Goal: Register for event/course

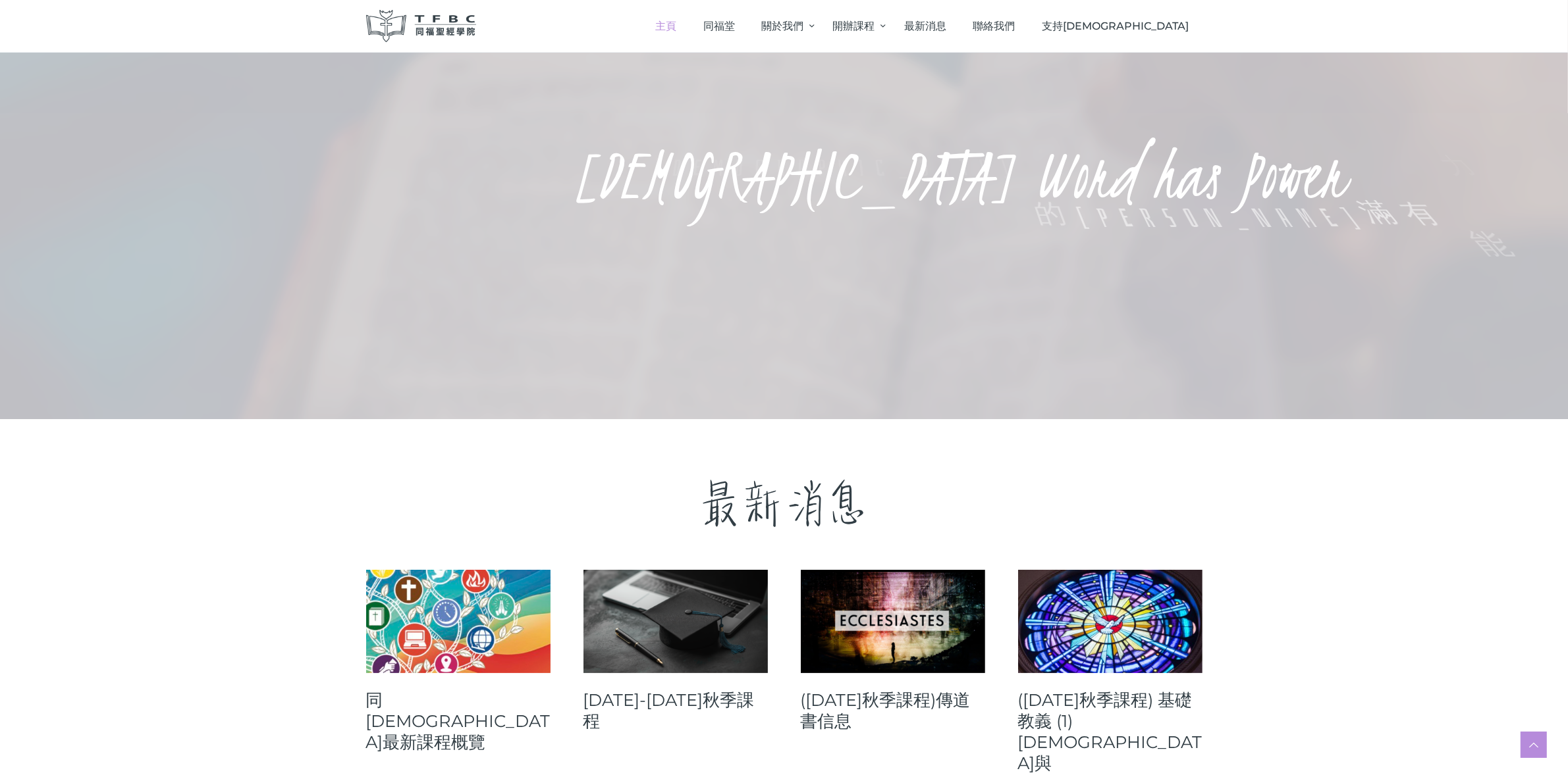
scroll to position [329, 0]
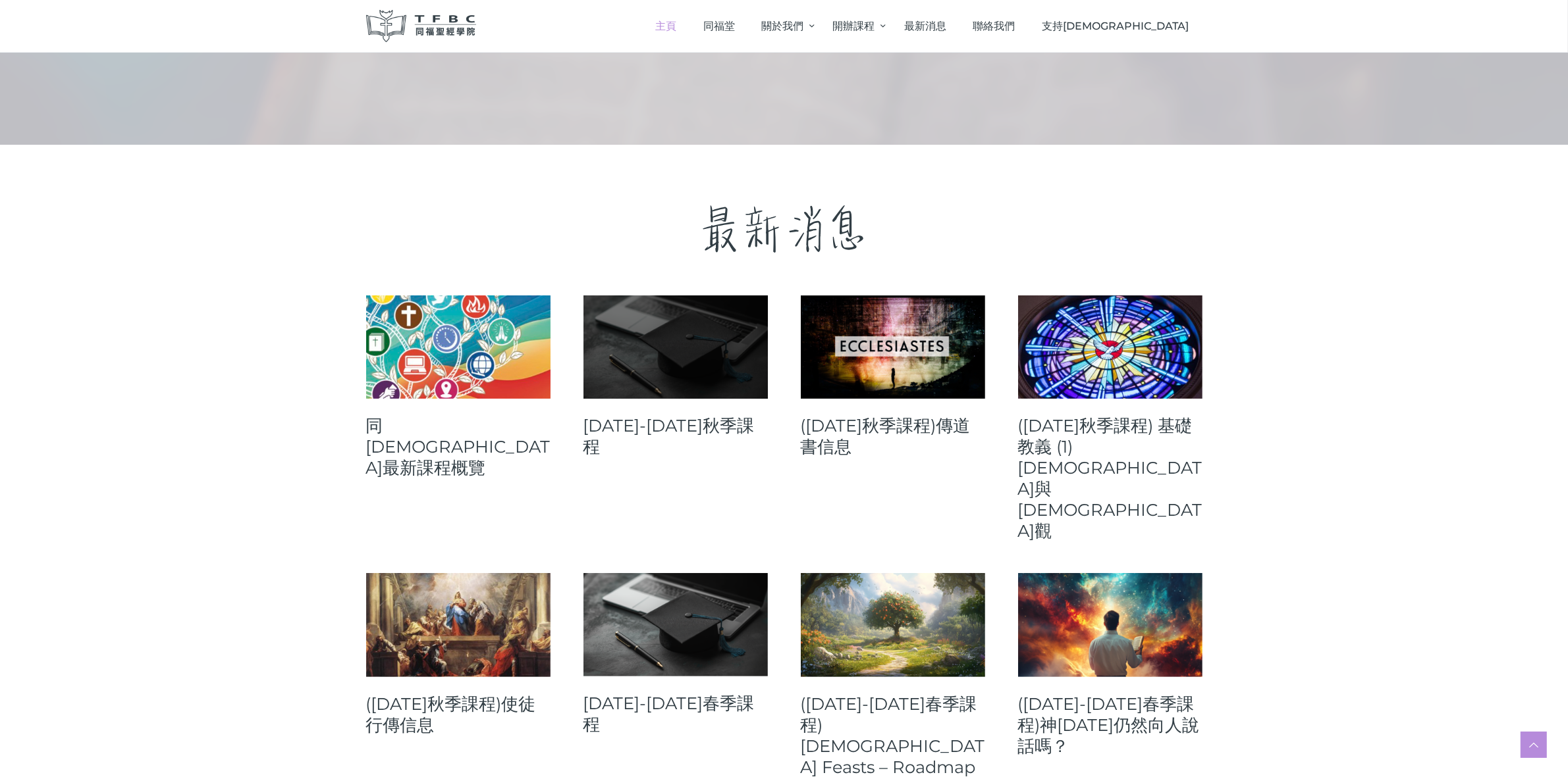
click at [698, 372] on link at bounding box center [675, 347] width 184 height 104
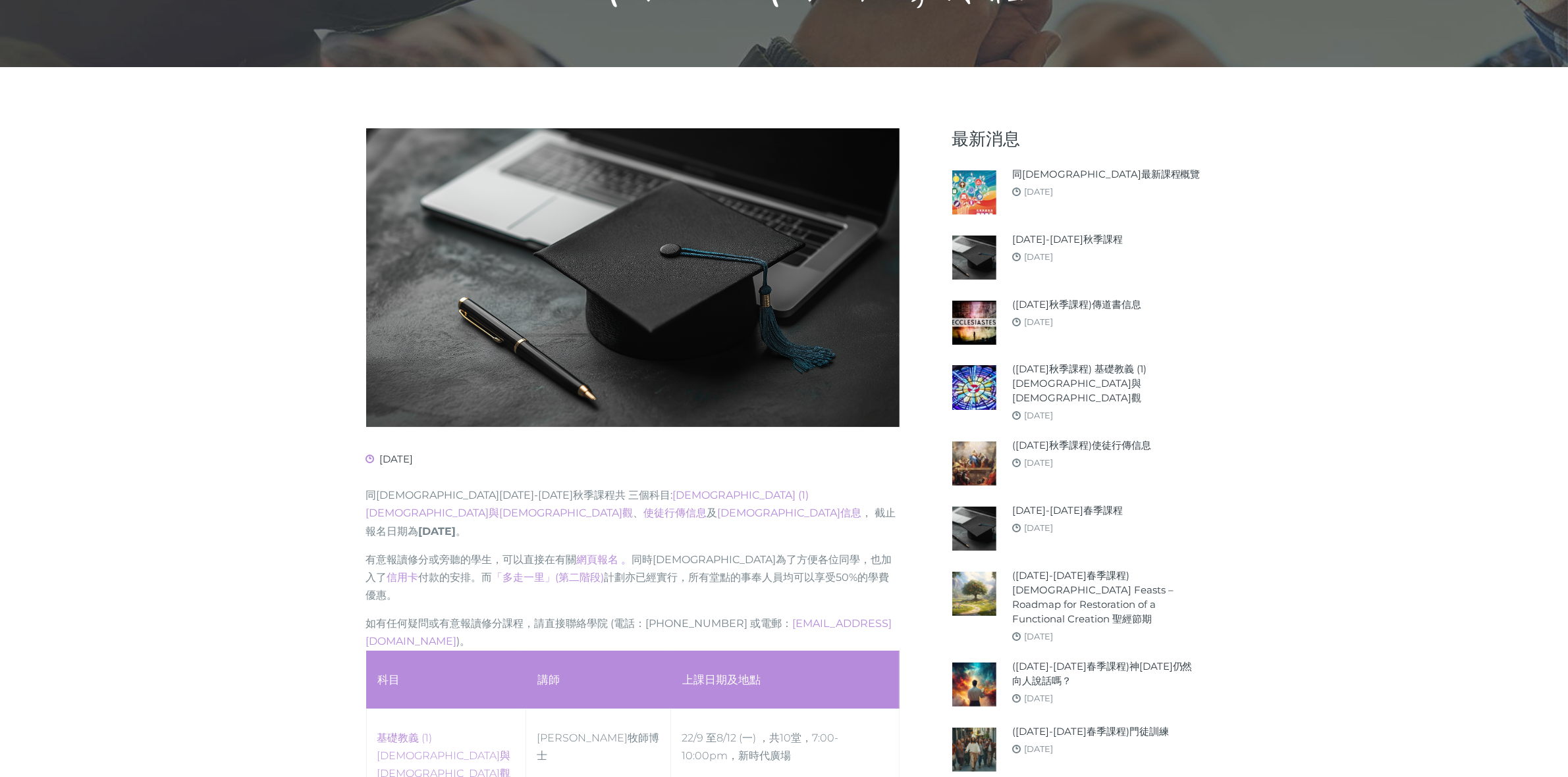
scroll to position [494, 0]
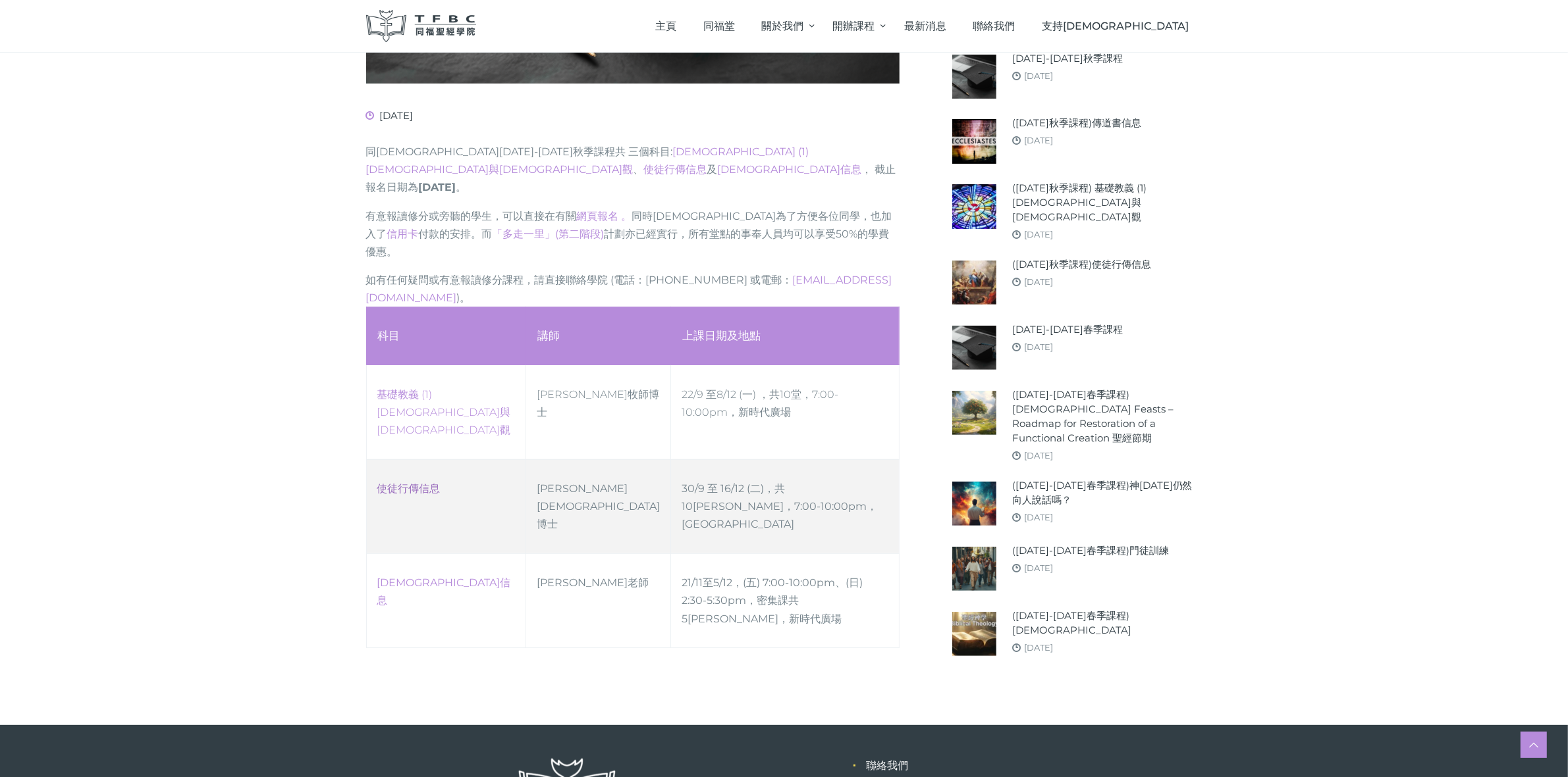
click at [399, 483] on link "使徒行傳信息" at bounding box center [408, 489] width 63 height 12
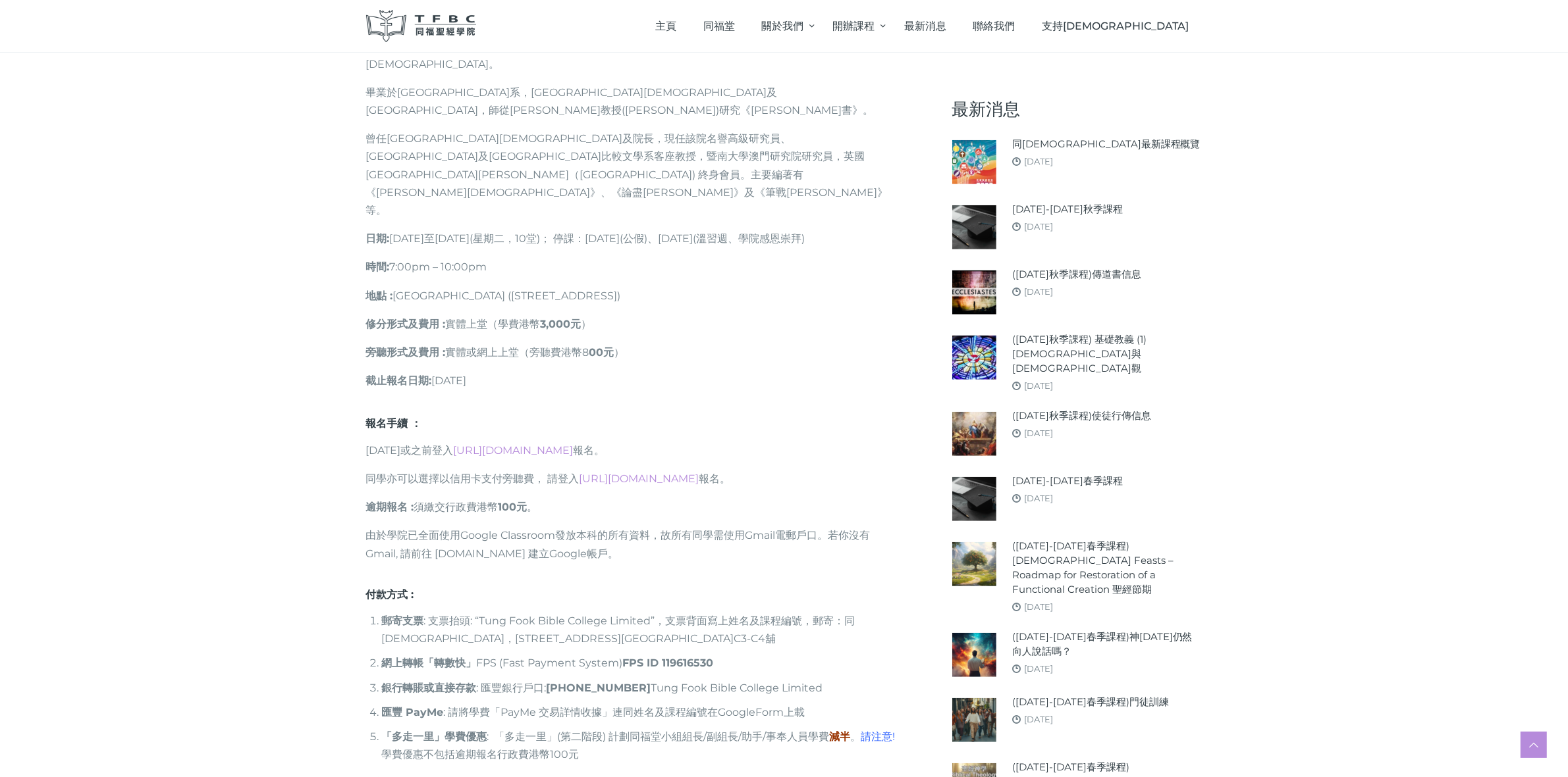
scroll to position [1076, 0]
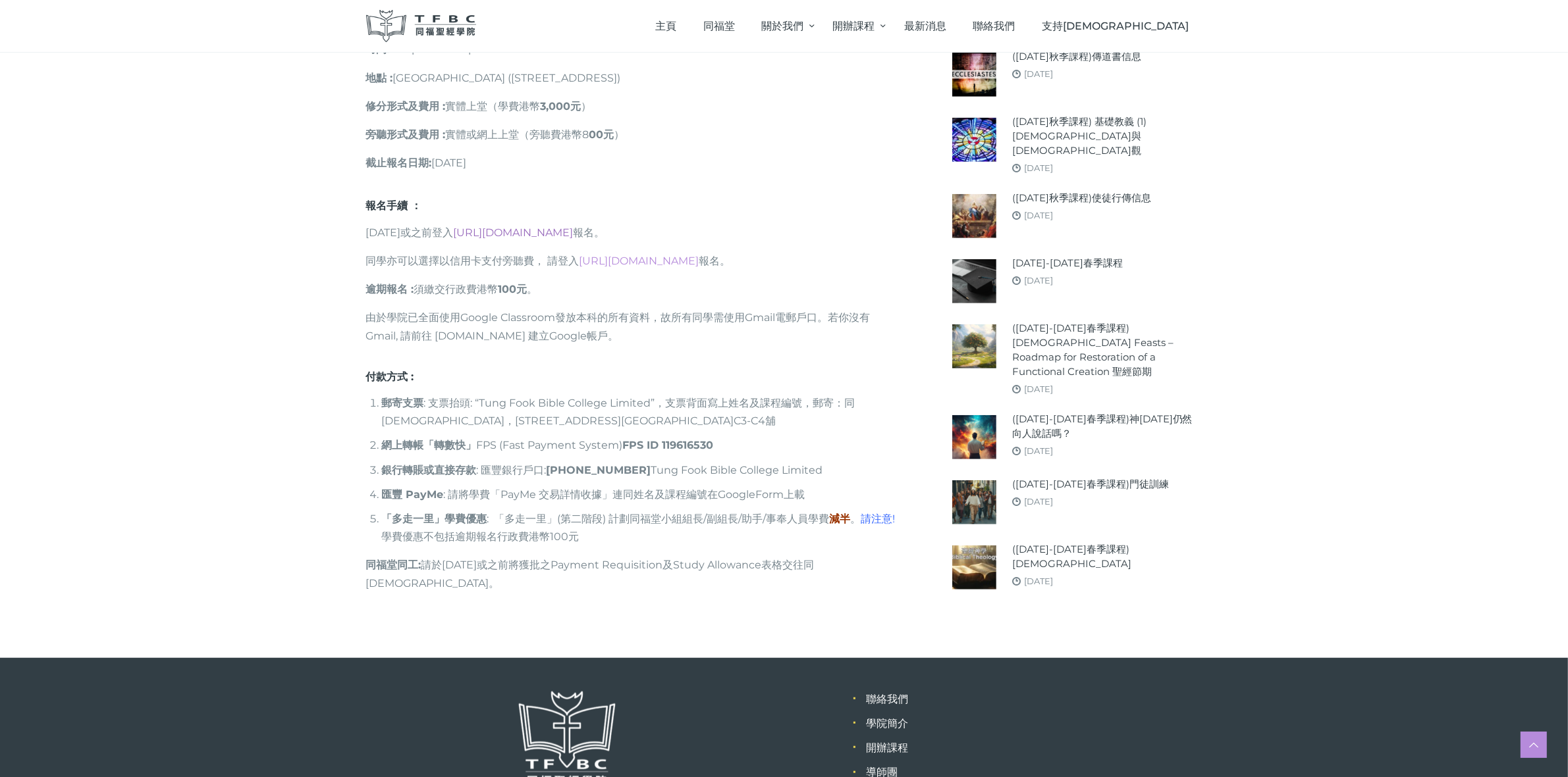
click at [538, 226] on link "[URL][DOMAIN_NAME]" at bounding box center [513, 232] width 120 height 12
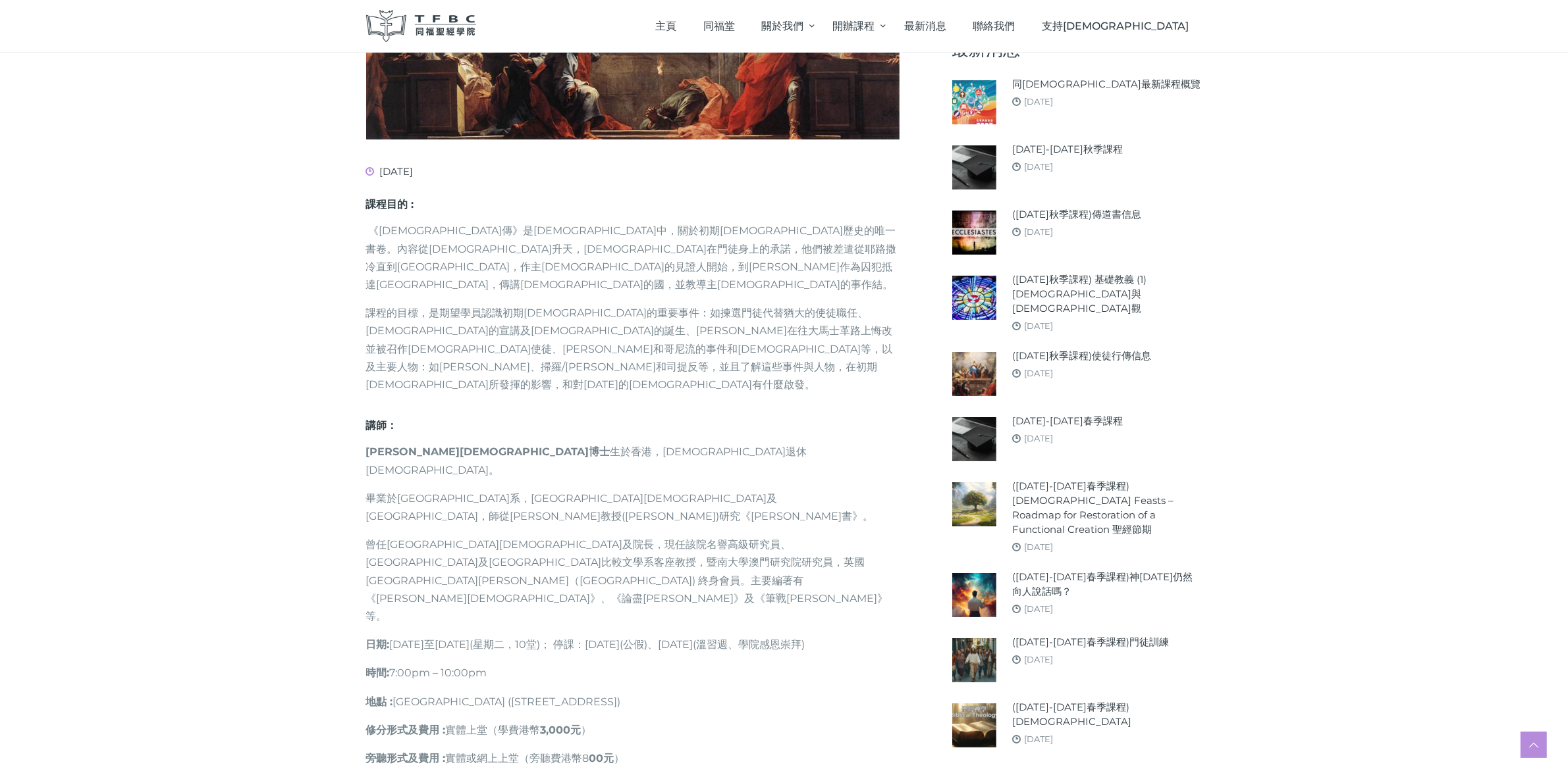
scroll to position [665, 0]
